Goal: Complete application form: Complete application form

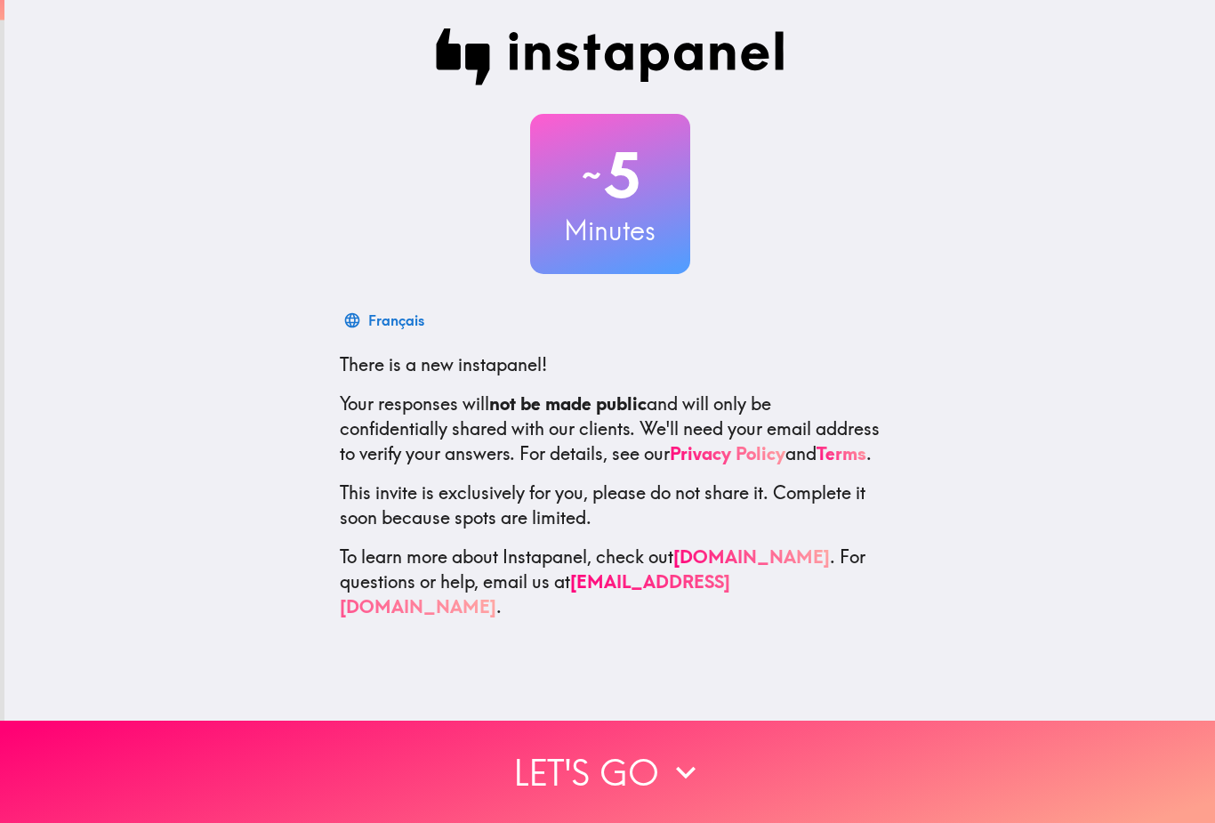
click at [673, 776] on icon "button" at bounding box center [685, 771] width 39 height 39
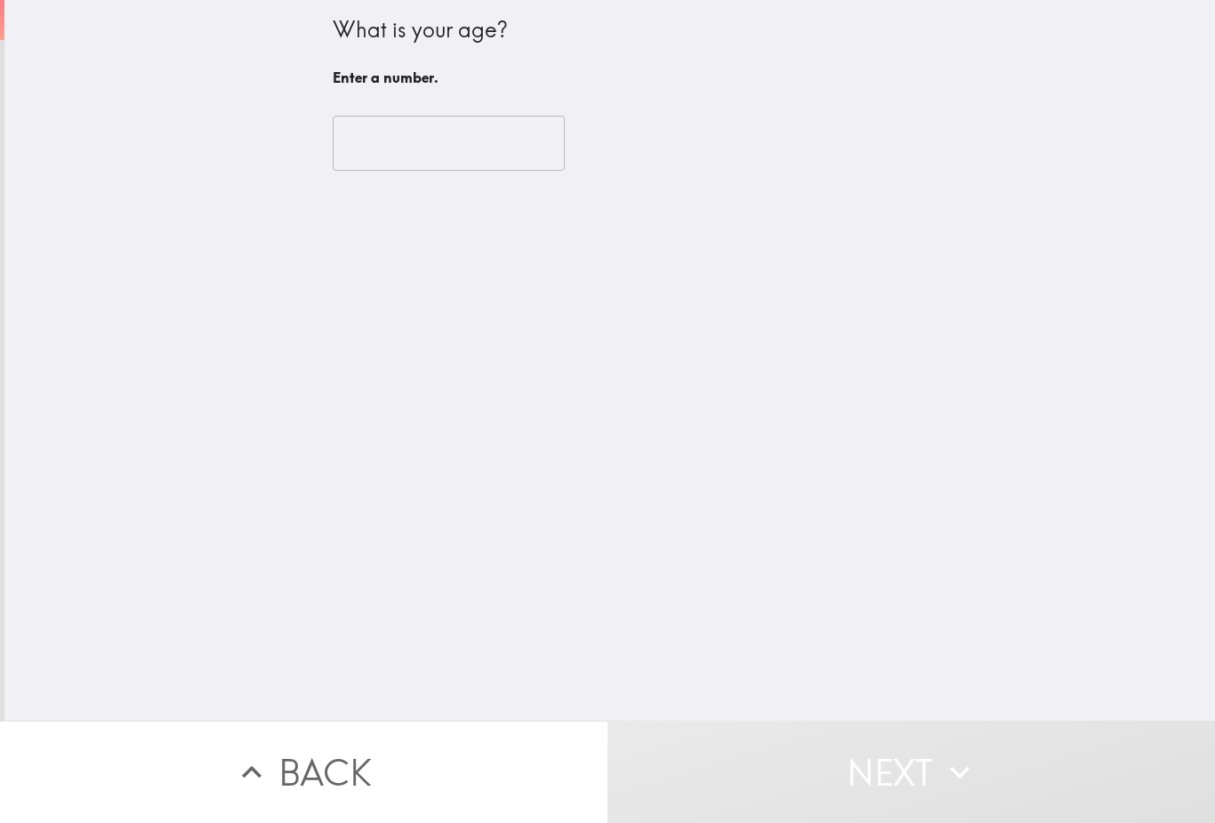
click at [397, 166] on input "number" at bounding box center [449, 143] width 232 height 55
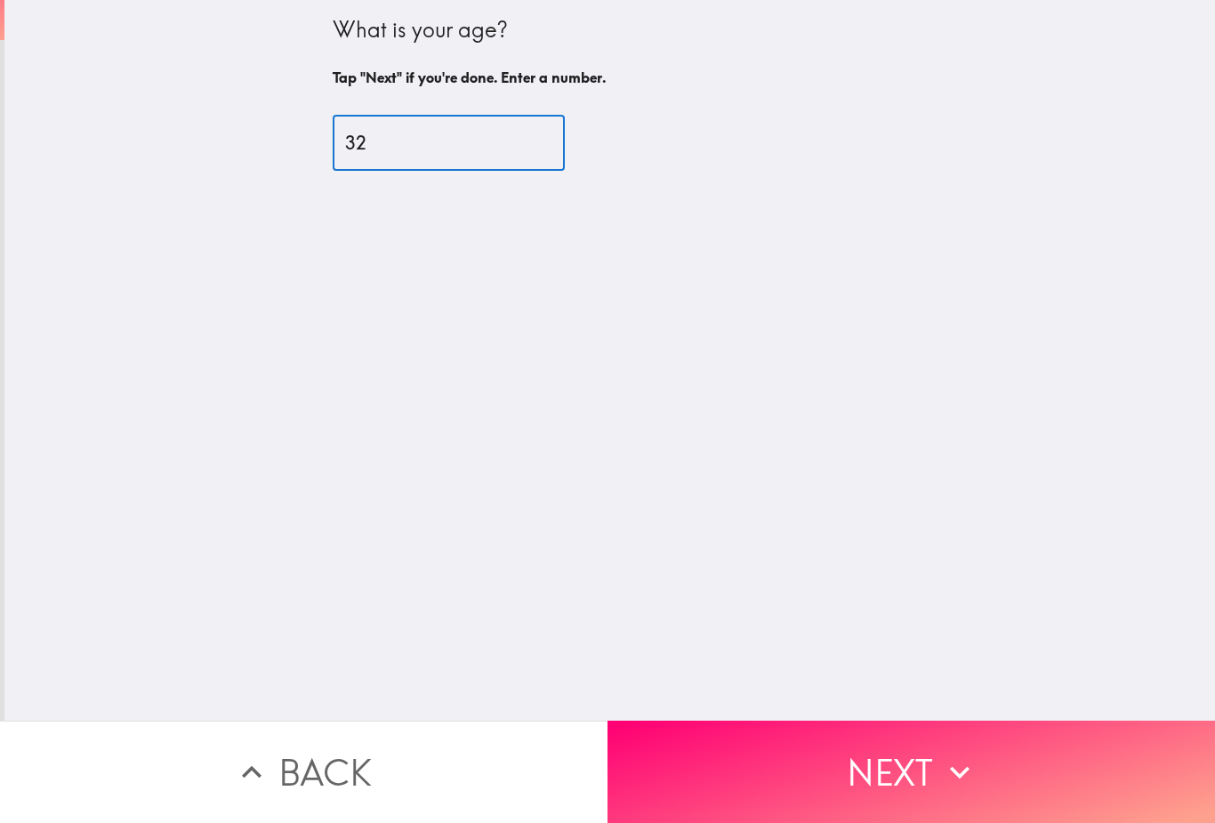
type input "32"
click at [769, 298] on div "What is your age? Tap "Next" if you're done. Enter a number. 32 ​" at bounding box center [609, 360] width 1210 height 720
click at [774, 773] on button "Next" at bounding box center [910, 771] width 607 height 102
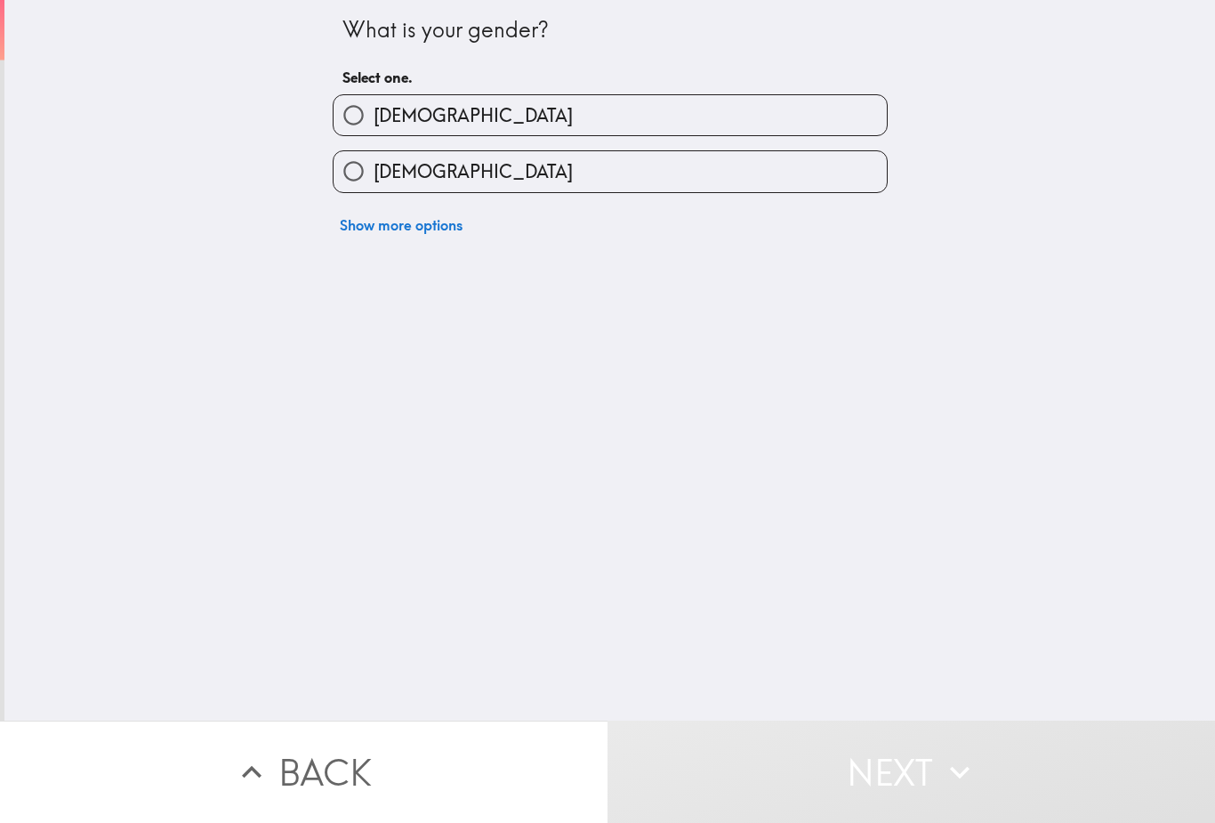
click at [369, 125] on input "[DEMOGRAPHIC_DATA]" at bounding box center [353, 115] width 40 height 40
radio input "true"
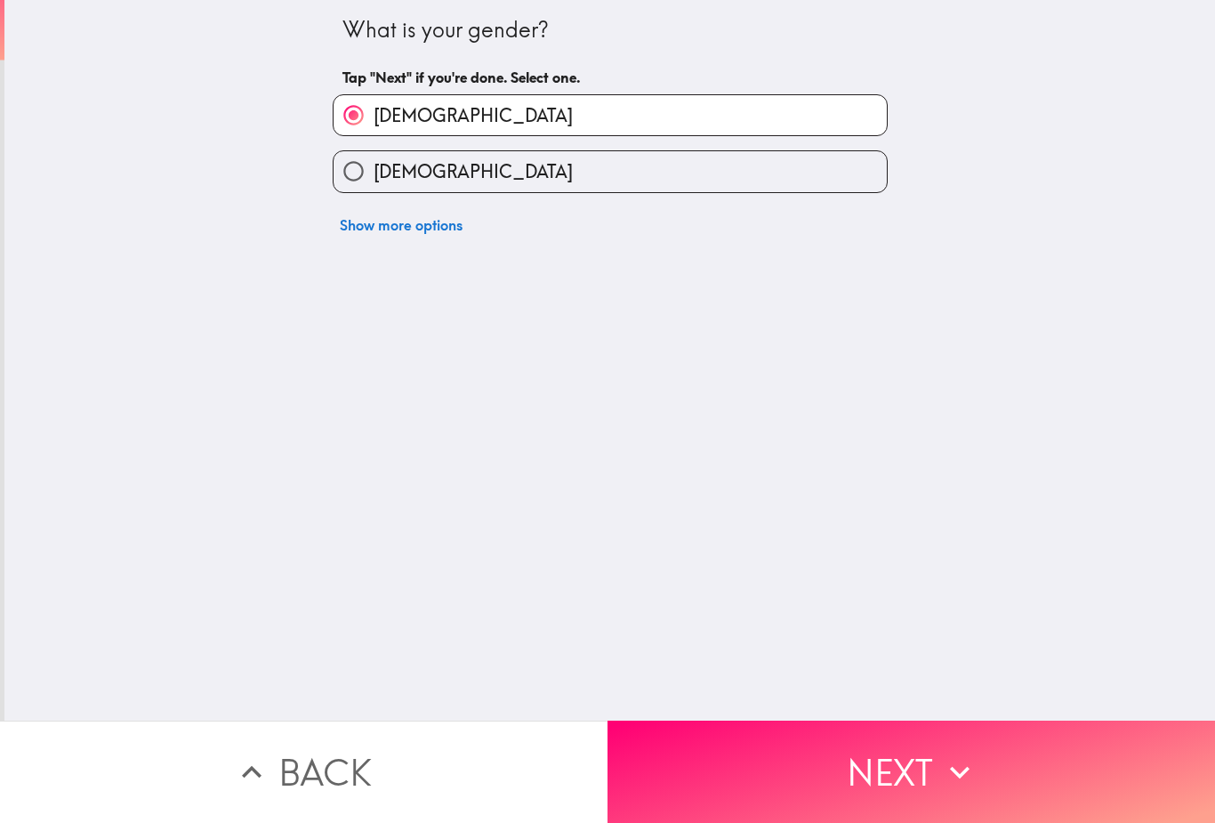
click at [371, 171] on input "[DEMOGRAPHIC_DATA]" at bounding box center [353, 171] width 40 height 40
radio input "true"
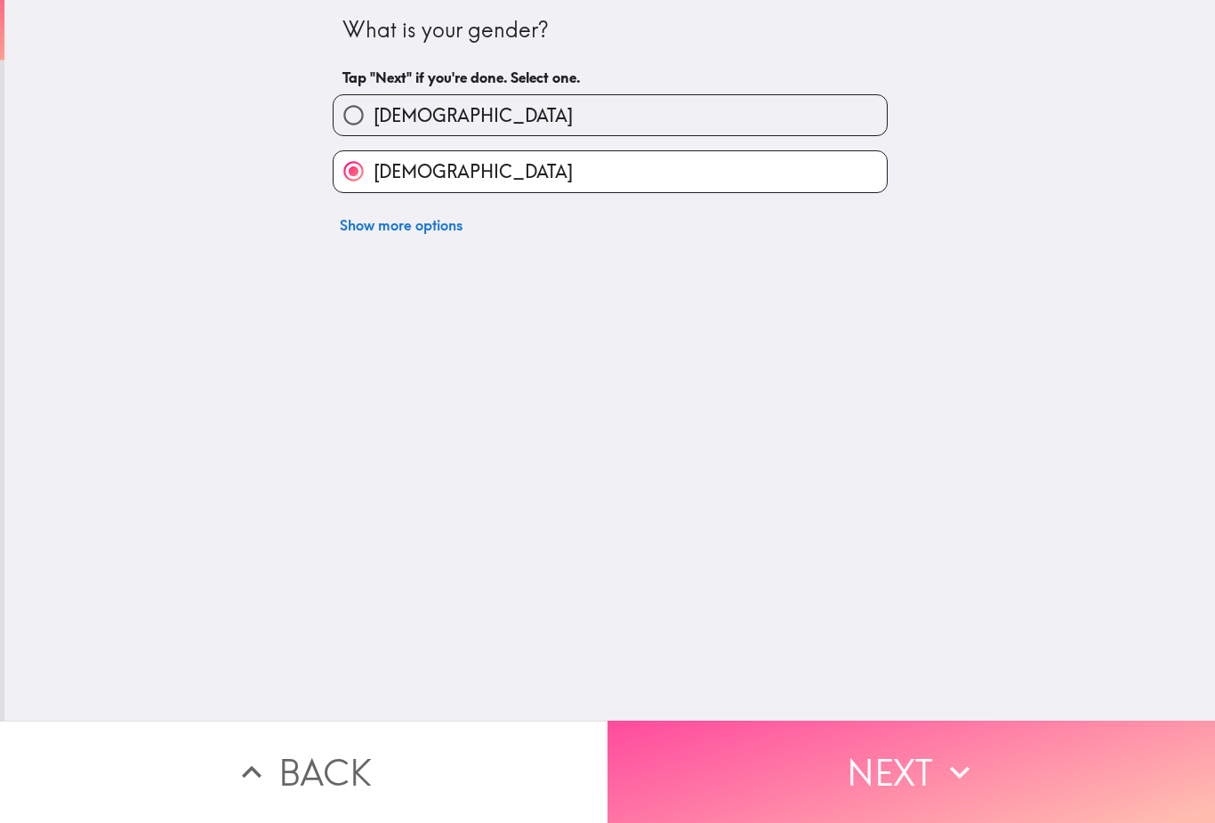
click at [775, 768] on button "Next" at bounding box center [910, 771] width 607 height 102
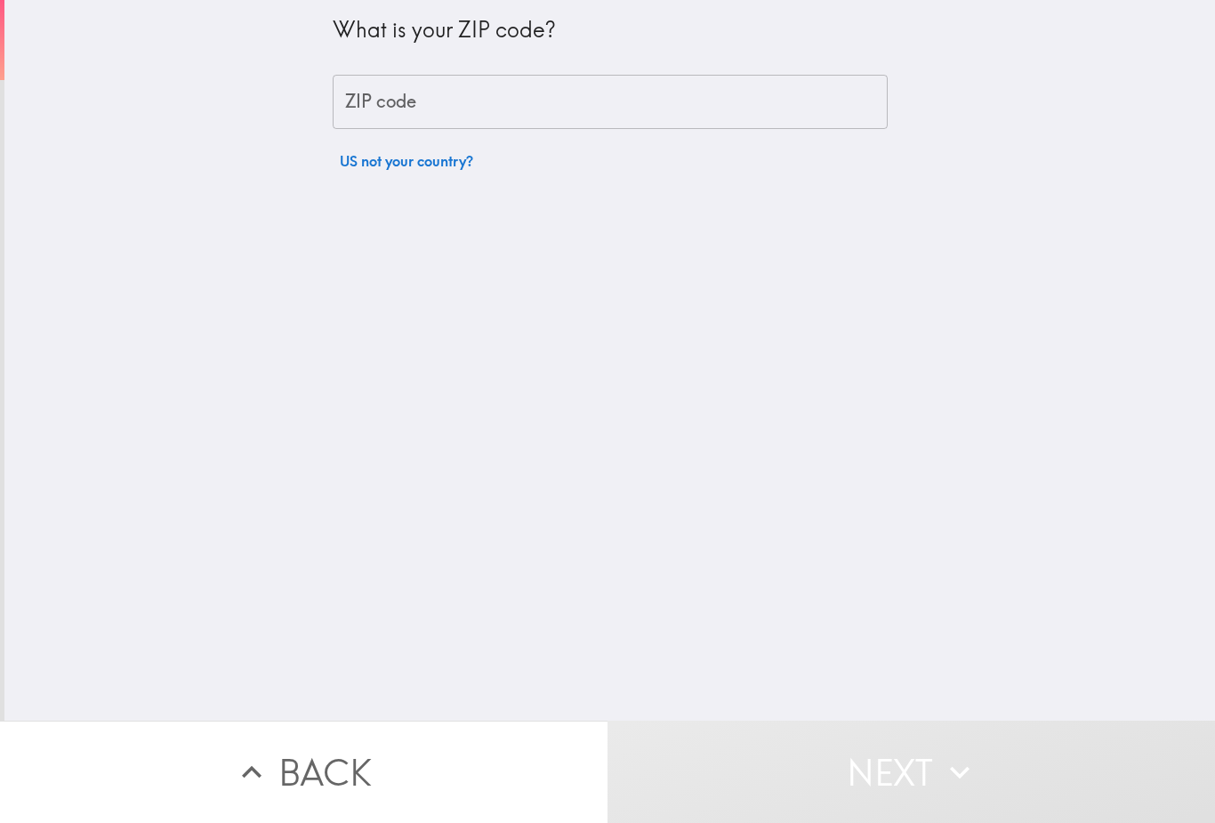
click at [375, 127] on input "ZIP code" at bounding box center [610, 102] width 555 height 55
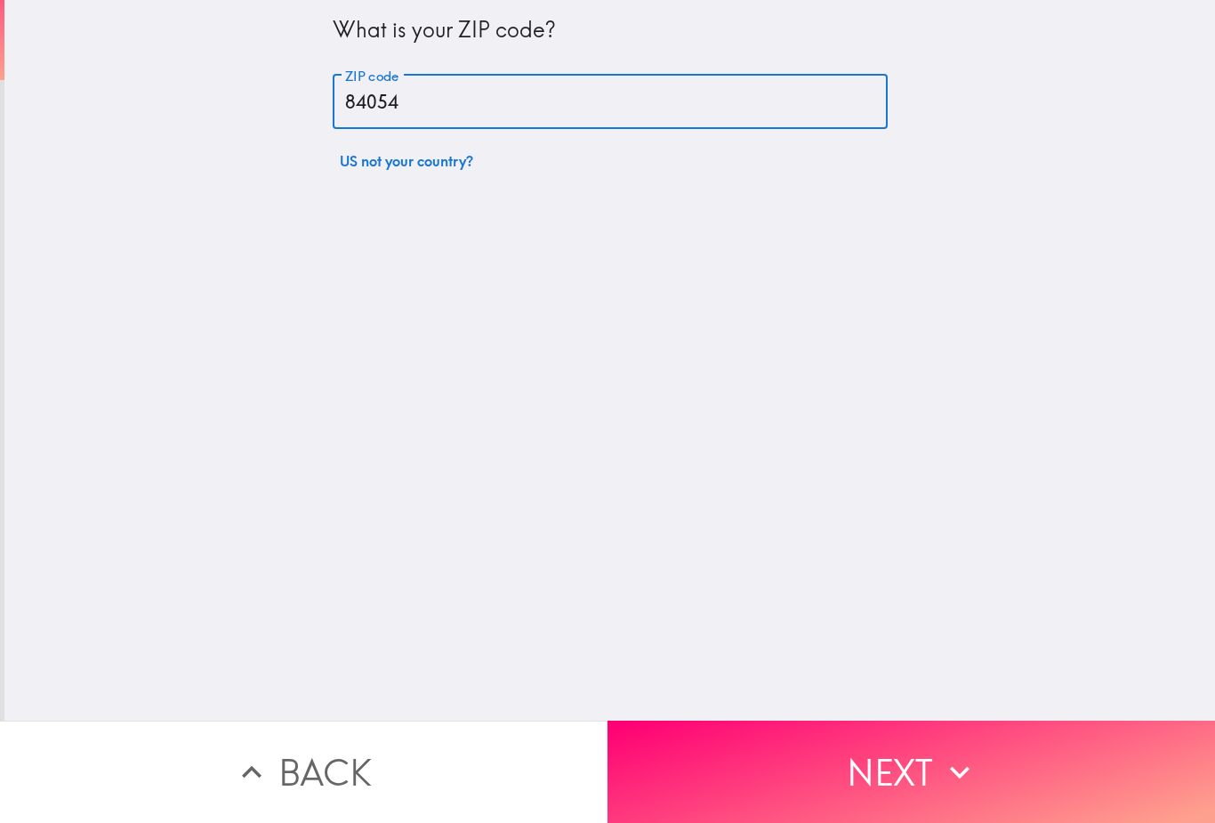
type input "84054"
click at [785, 327] on div "What is your ZIP code? ZIP code 84054 ZIP code US not your country?" at bounding box center [609, 360] width 1210 height 720
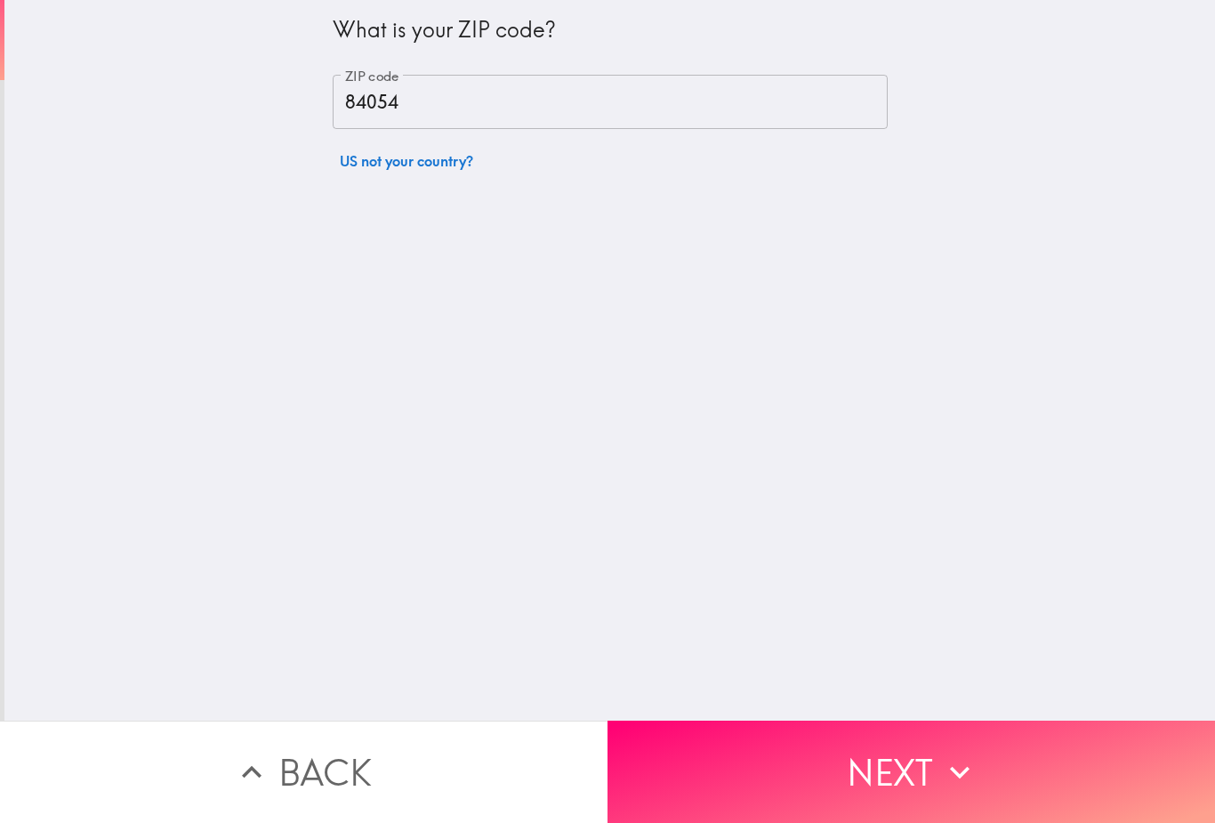
click at [785, 786] on button "Next" at bounding box center [910, 771] width 607 height 102
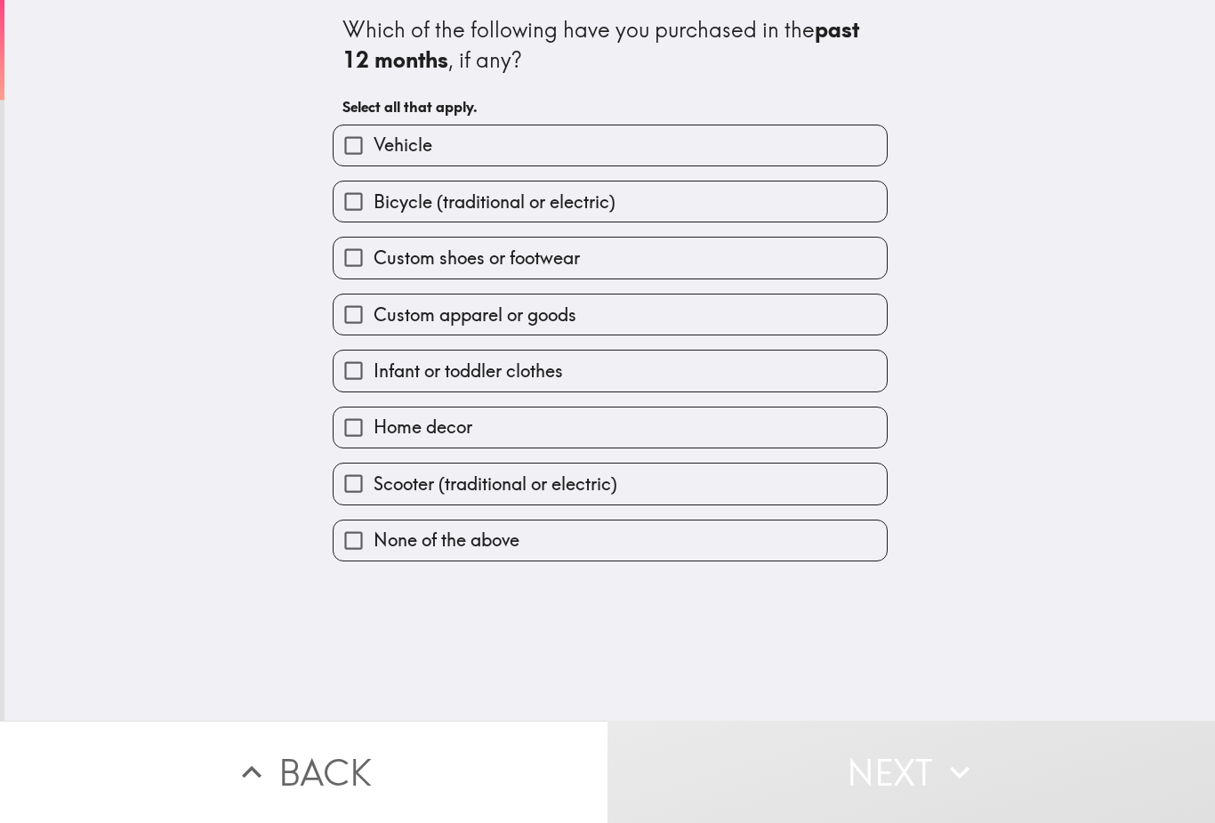
click at [782, 308] on label "Custom apparel or goods" at bounding box center [609, 314] width 553 height 40
click at [373, 308] on input "Custom apparel or goods" at bounding box center [353, 314] width 40 height 40
checkbox input "true"
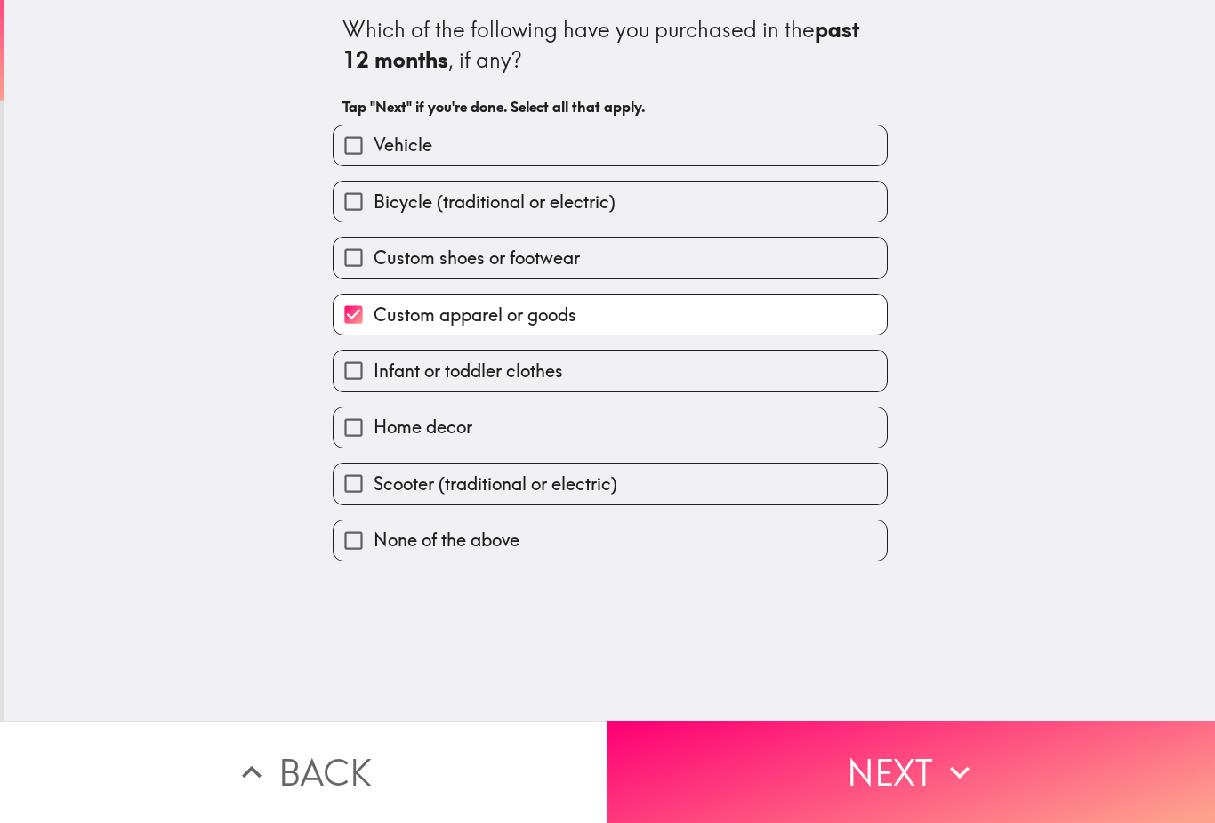
click at [749, 442] on label "Home decor" at bounding box center [609, 427] width 553 height 40
click at [373, 442] on input "Home decor" at bounding box center [353, 427] width 40 height 40
checkbox input "true"
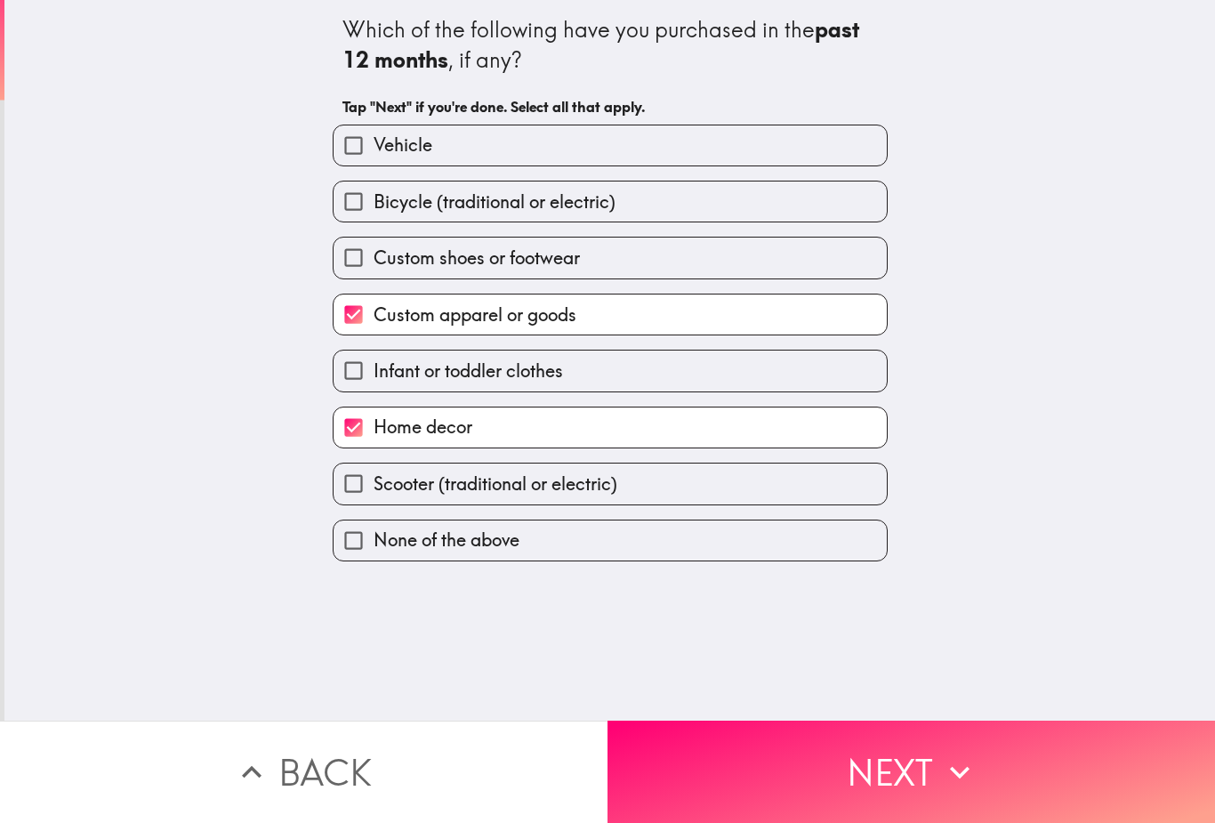
click at [362, 162] on input "Vehicle" at bounding box center [353, 145] width 40 height 40
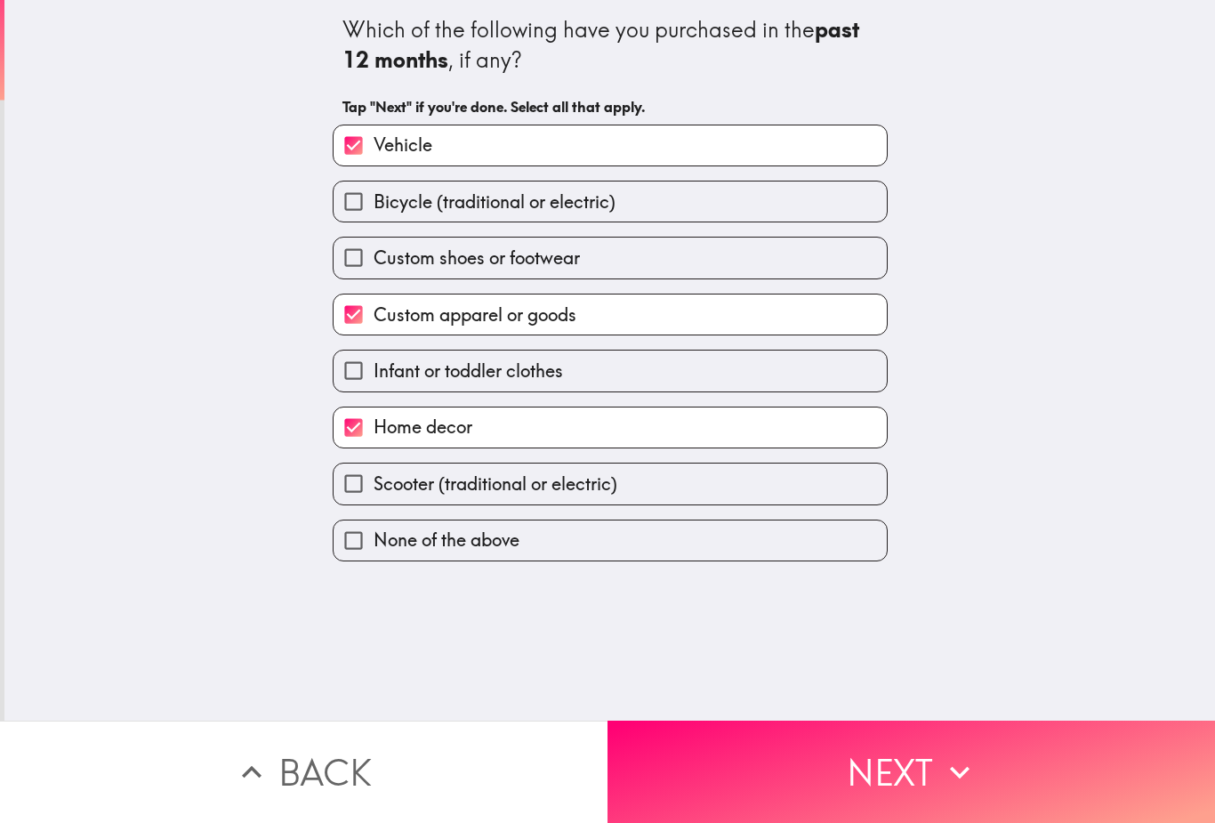
click at [370, 154] on input "Vehicle" at bounding box center [353, 145] width 40 height 40
checkbox input "false"
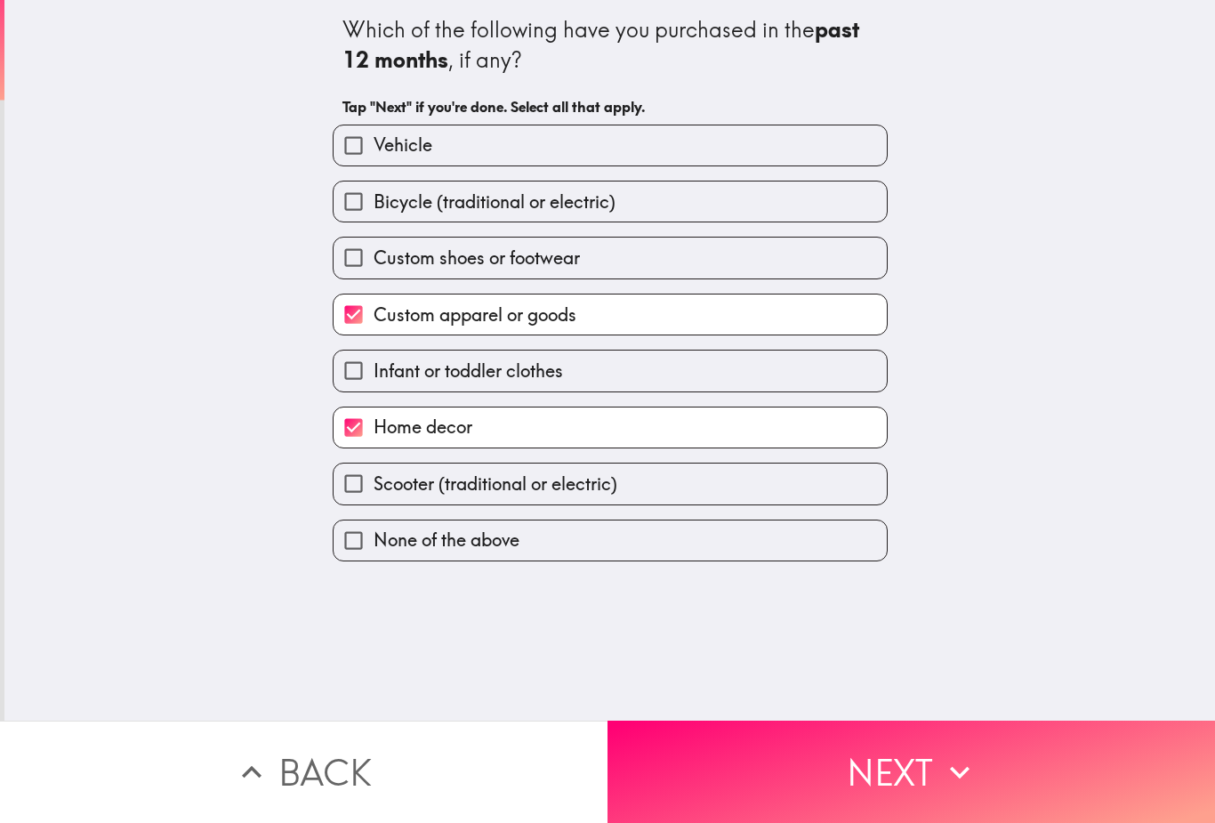
click at [365, 277] on input "Custom shoes or footwear" at bounding box center [353, 257] width 40 height 40
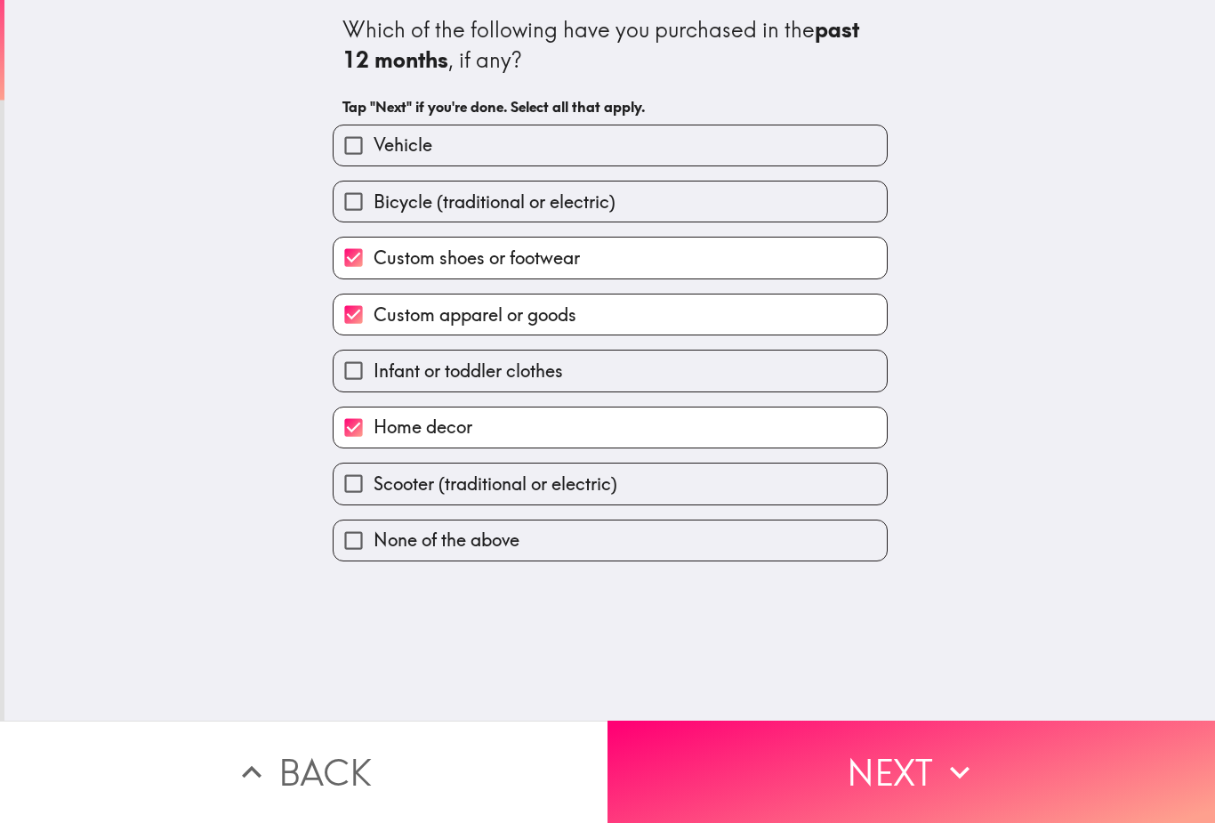
click at [364, 255] on input "Custom shoes or footwear" at bounding box center [353, 257] width 40 height 40
checkbox input "false"
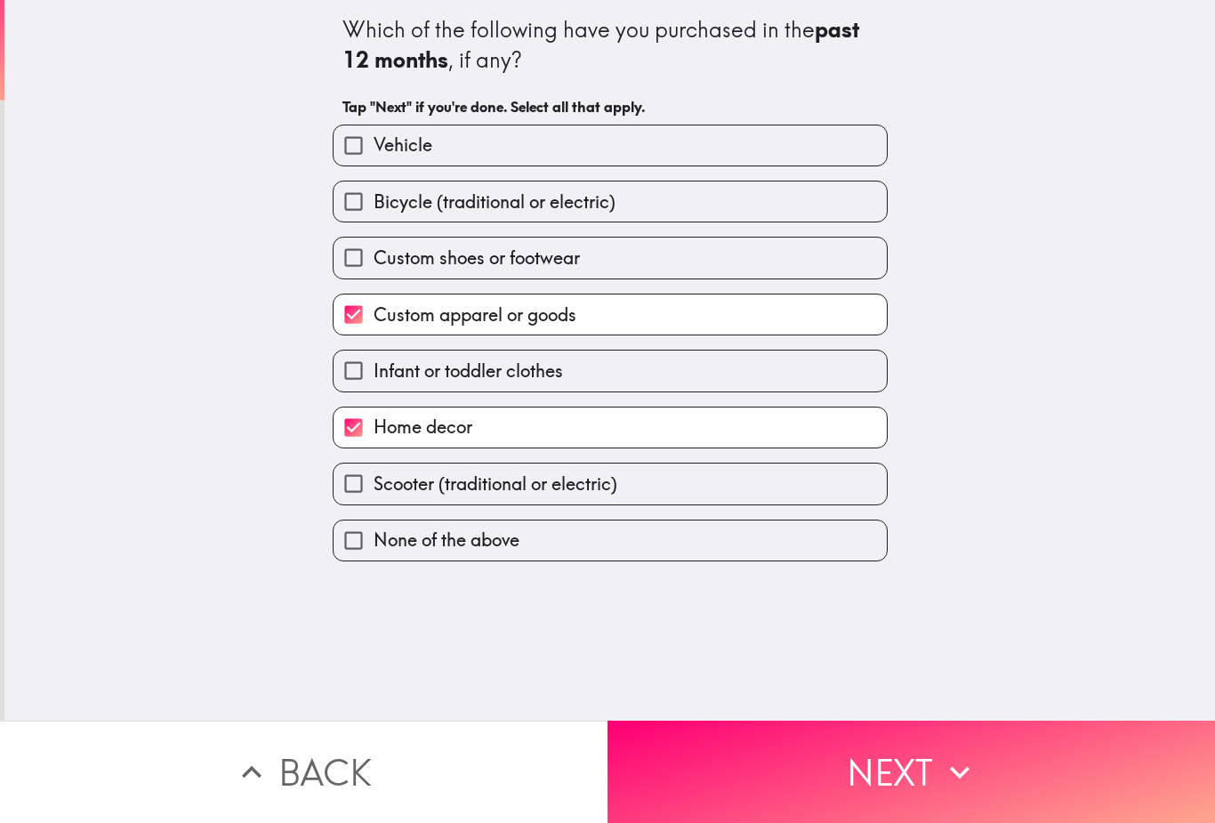
click at [762, 772] on button "Next" at bounding box center [910, 771] width 607 height 102
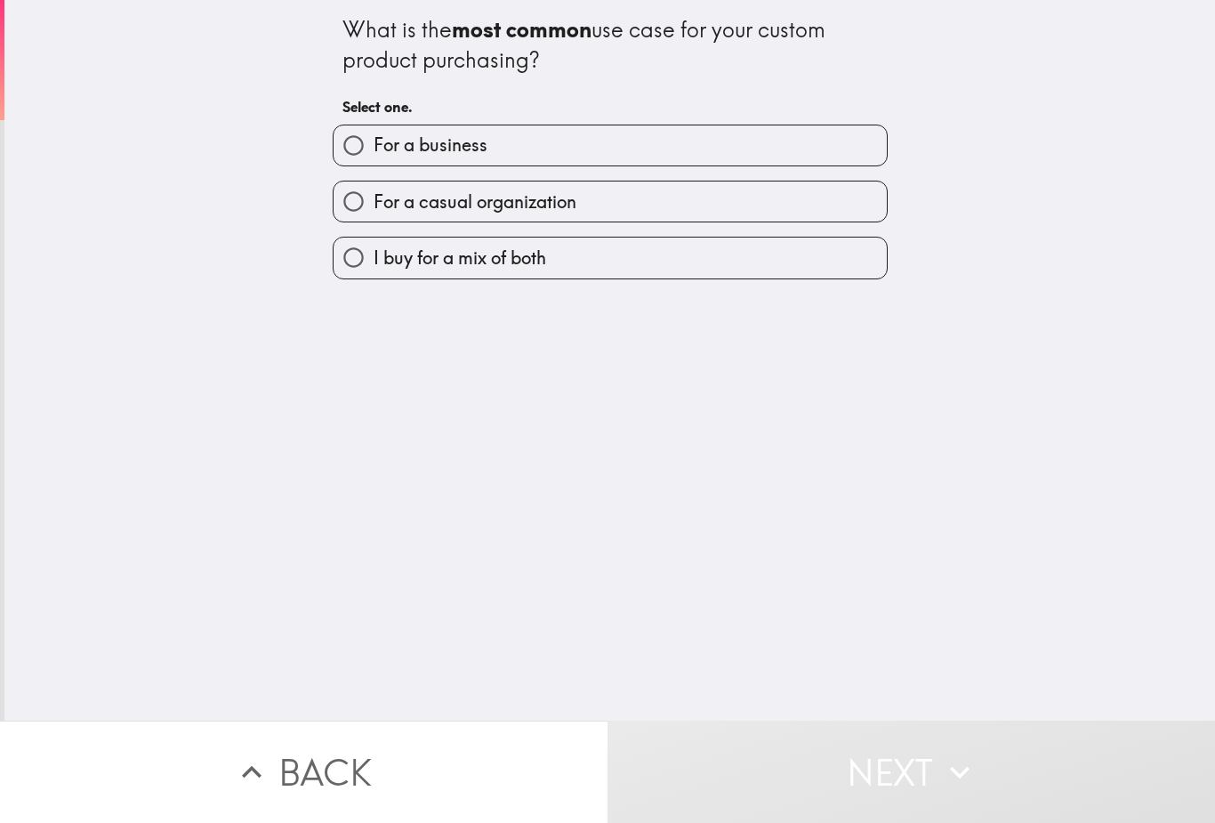
click at [364, 156] on input "For a business" at bounding box center [353, 145] width 40 height 40
radio input "true"
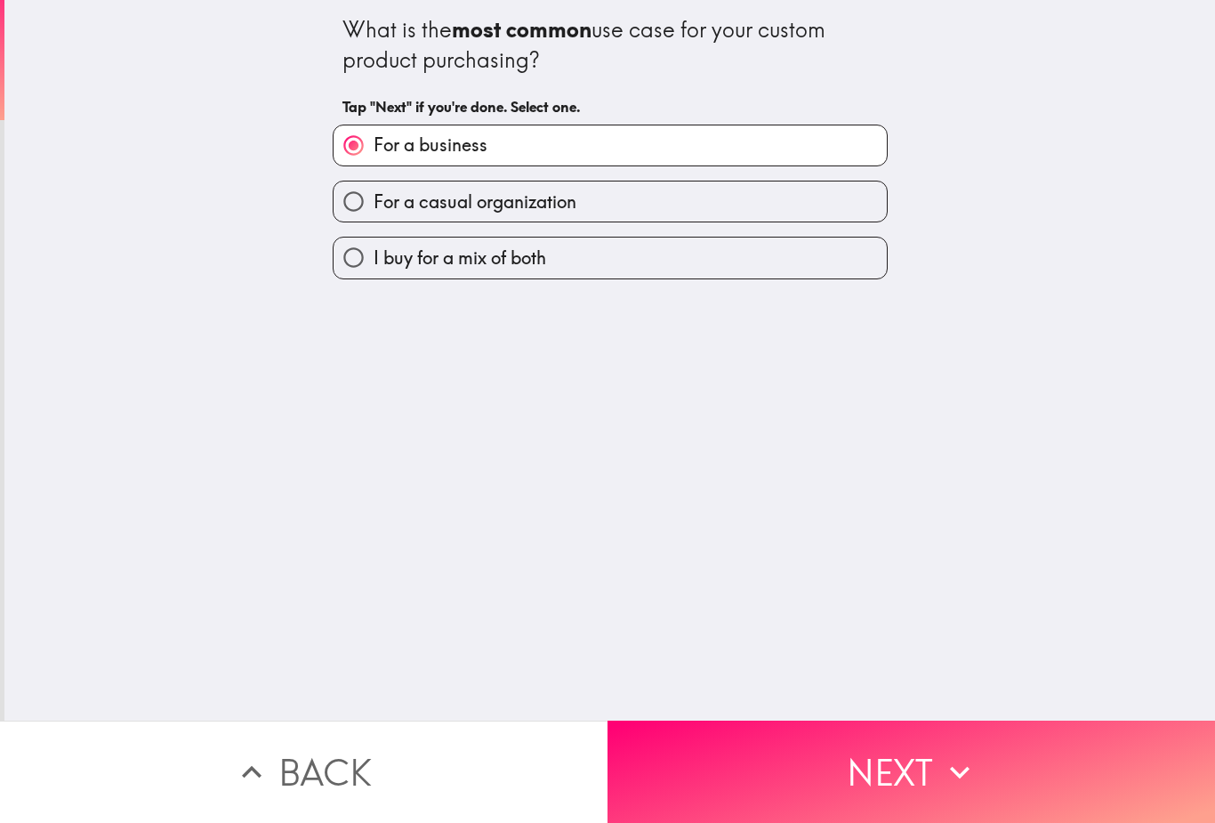
click at [767, 761] on button "Next" at bounding box center [910, 771] width 607 height 102
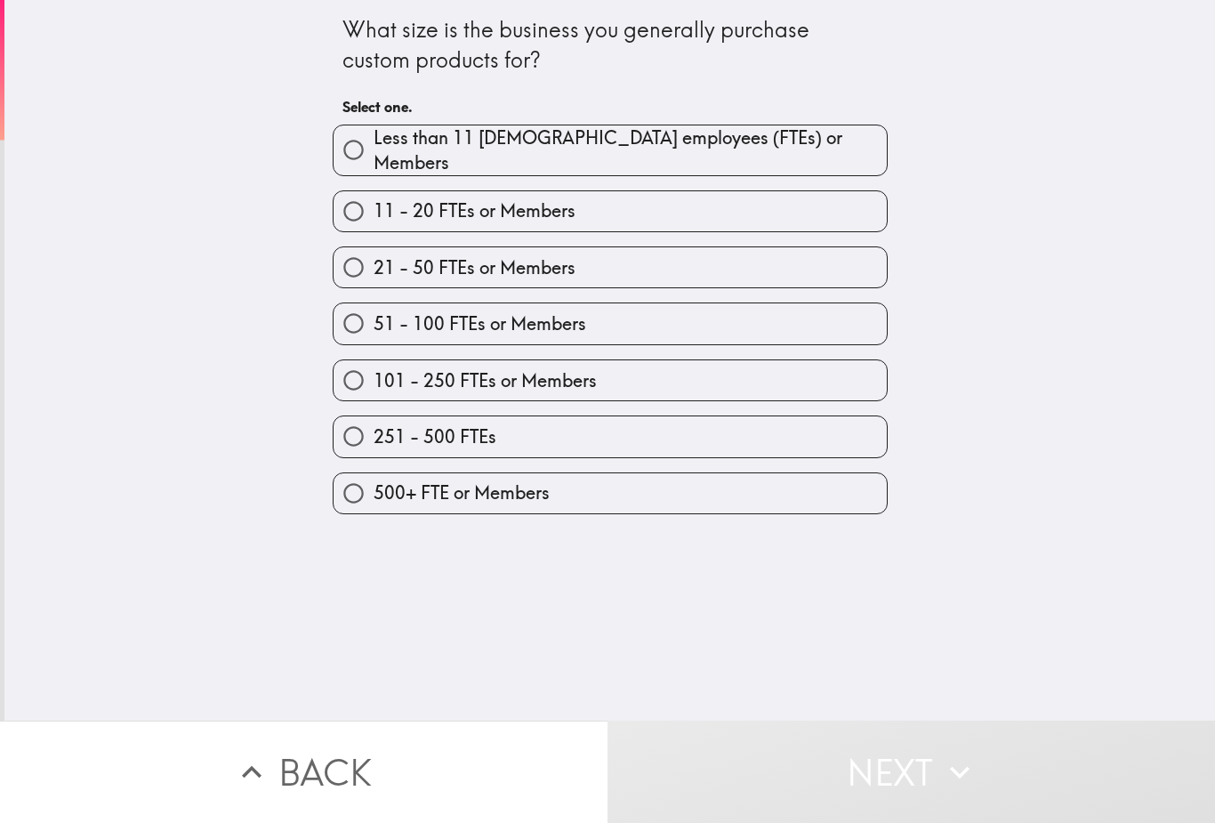
click at [359, 221] on input "11 - 20 FTEs or Members" at bounding box center [353, 211] width 40 height 40
radio input "true"
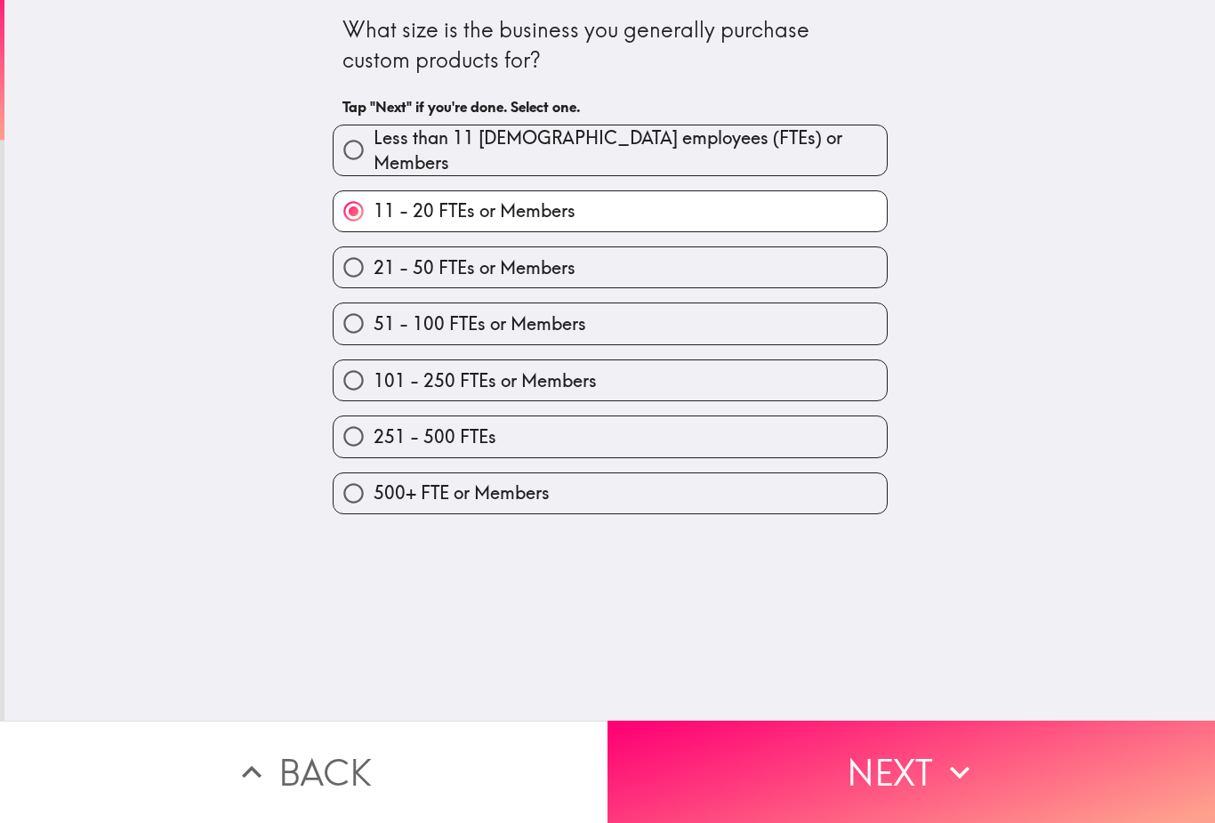
click at [766, 767] on button "Next" at bounding box center [910, 771] width 607 height 102
click at [819, 360] on label "101 - 250 FTEs or Members" at bounding box center [609, 380] width 553 height 40
click at [373, 360] on input "101 - 250 FTEs or Members" at bounding box center [353, 380] width 40 height 40
radio input "true"
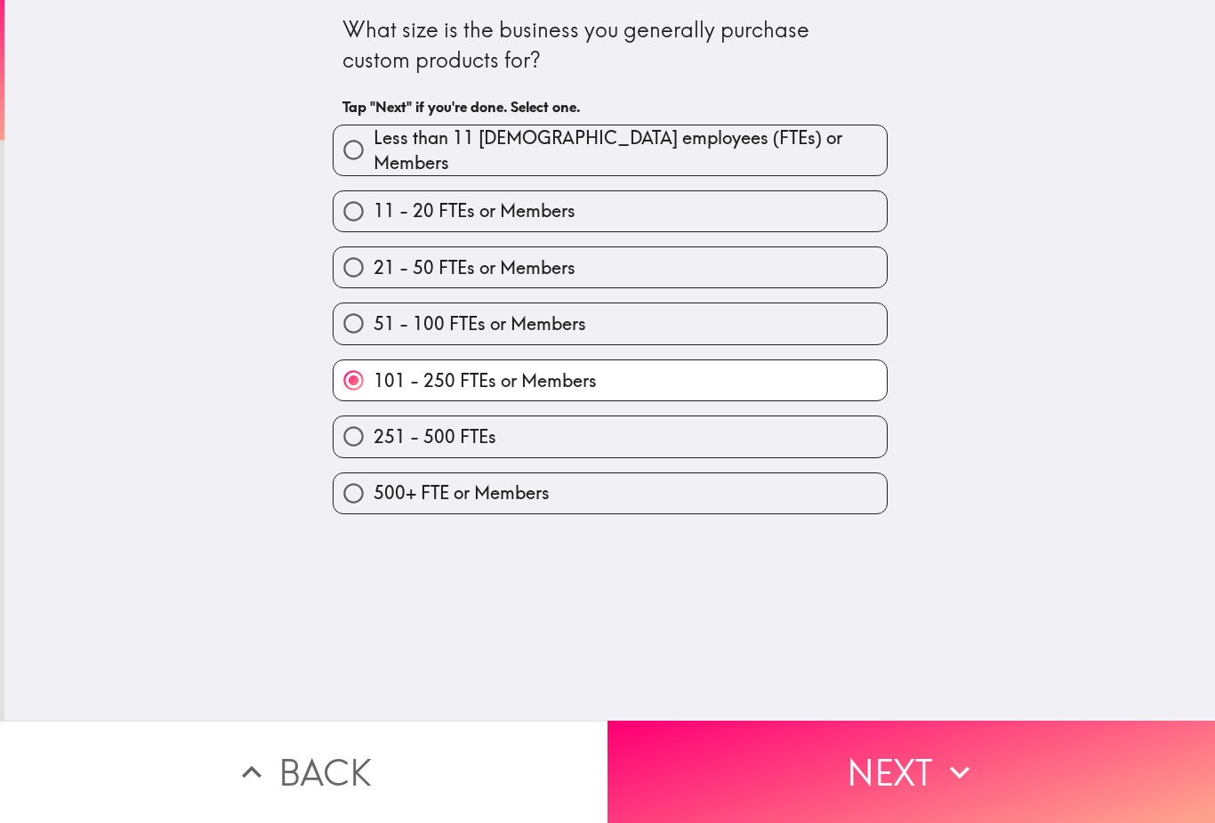
click at [824, 316] on label "51 - 100 FTEs or Members" at bounding box center [609, 323] width 553 height 40
click at [373, 316] on input "51 - 100 FTEs or Members" at bounding box center [353, 323] width 40 height 40
radio input "true"
